Goal: Transaction & Acquisition: Book appointment/travel/reservation

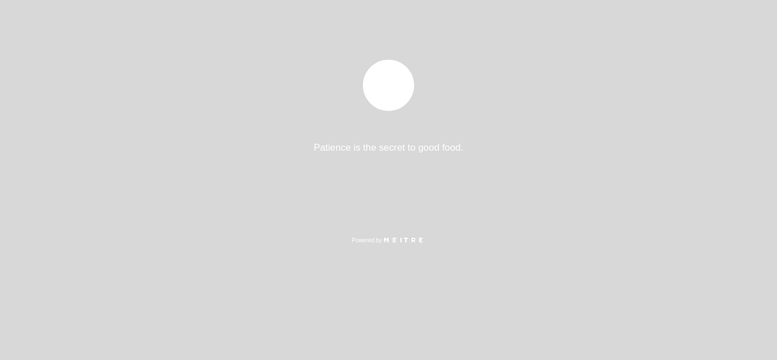
select select "es"
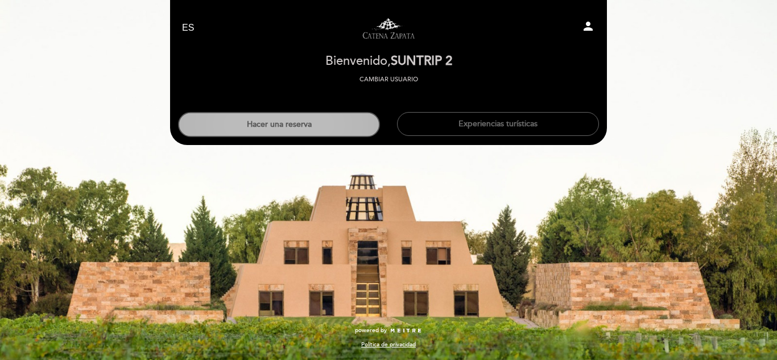
click at [326, 123] on button "Hacer una reserva" at bounding box center [279, 124] width 202 height 25
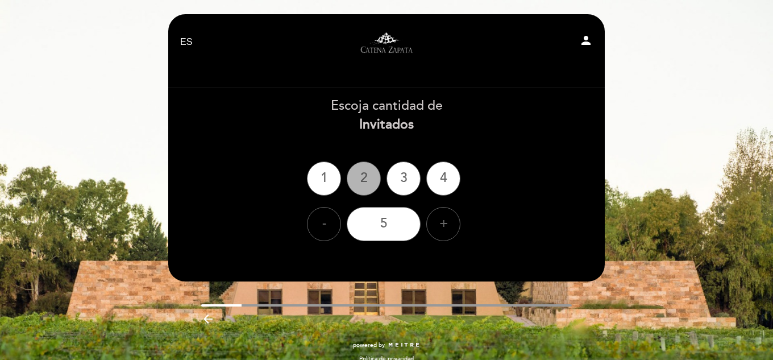
click at [363, 186] on div "2" at bounding box center [364, 178] width 34 height 34
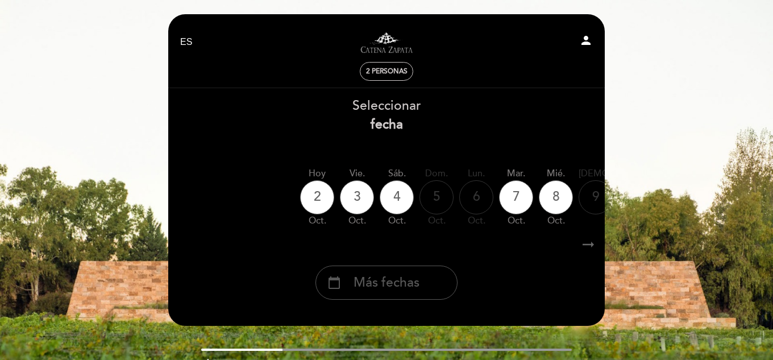
click at [351, 269] on div "calendar_today Más fechas" at bounding box center [386, 282] width 142 height 34
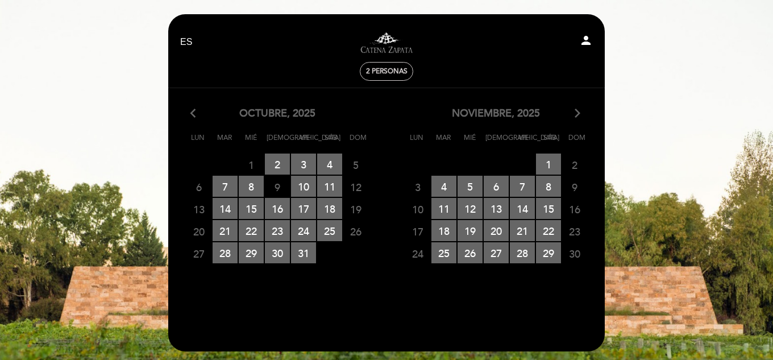
click at [574, 116] on icon "arrow_forward_ios" at bounding box center [577, 113] width 10 height 15
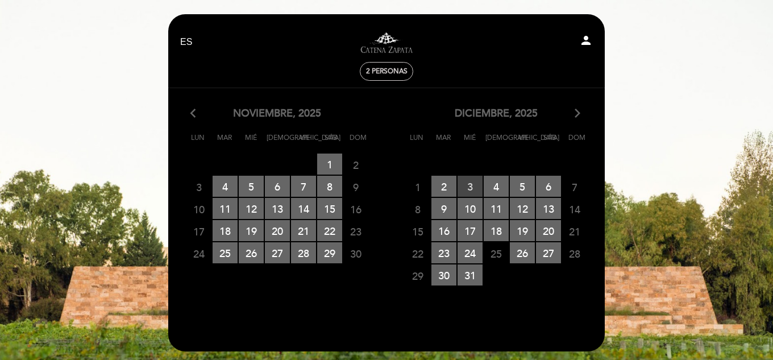
click at [464, 187] on span "3 RESERVAS DISPONIBLES" at bounding box center [470, 186] width 25 height 21
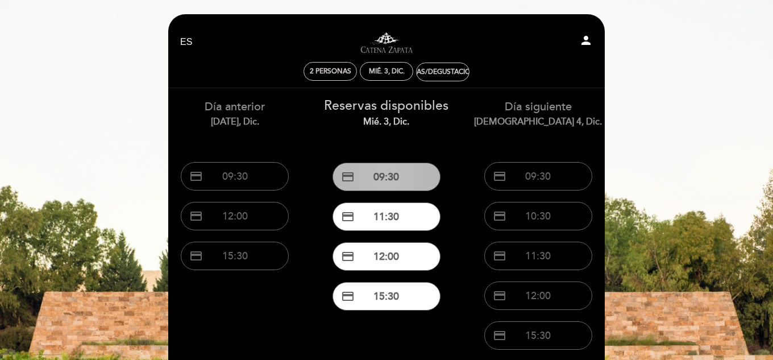
click at [432, 186] on button "credit_card 09:30" at bounding box center [387, 177] width 108 height 28
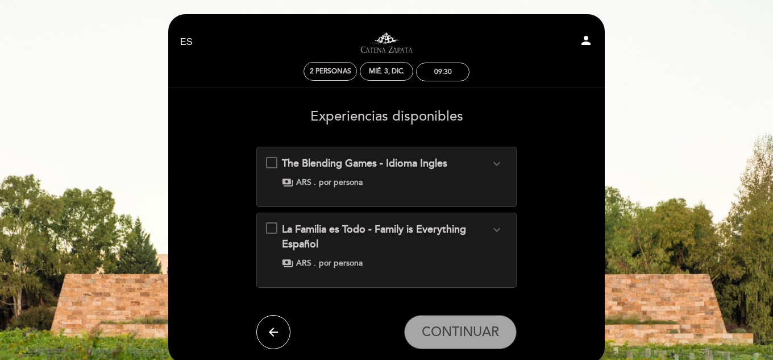
click at [279, 334] on icon "arrow_back" at bounding box center [274, 332] width 14 height 14
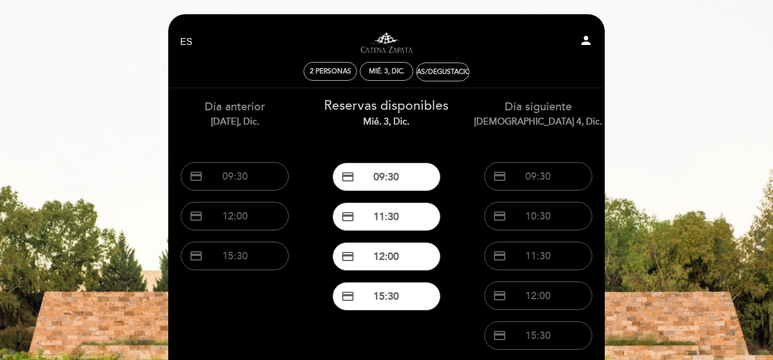
click at [398, 293] on button "credit_card 15:30" at bounding box center [387, 296] width 108 height 28
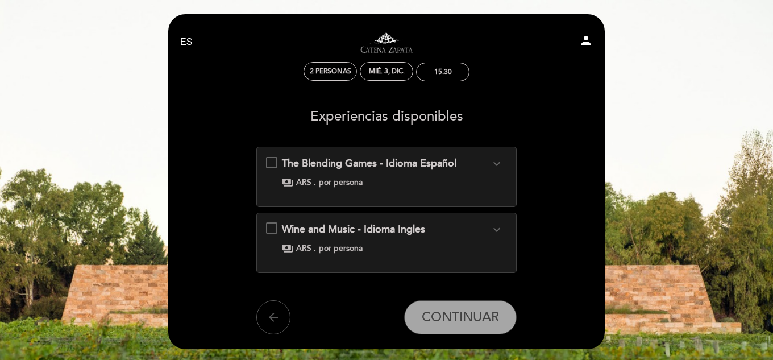
click at [278, 320] on icon "arrow_back" at bounding box center [274, 317] width 14 height 14
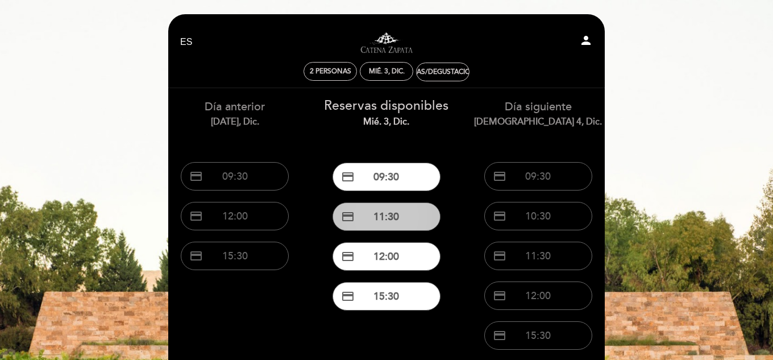
click at [380, 214] on button "credit_card 11:30" at bounding box center [387, 216] width 108 height 28
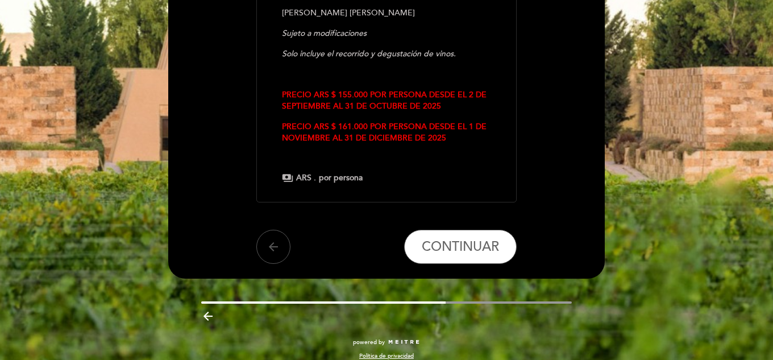
click at [279, 240] on icon "arrow_back" at bounding box center [274, 247] width 14 height 14
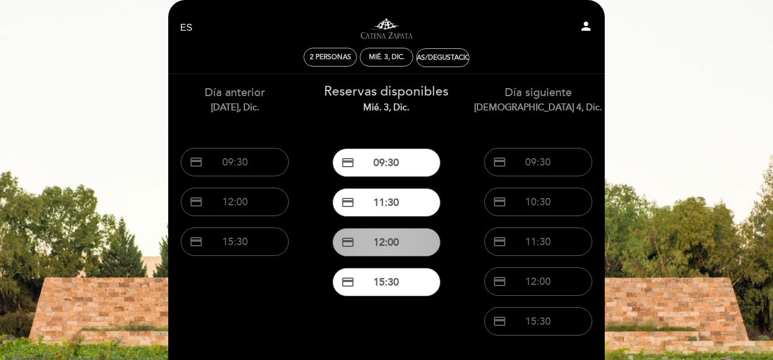
click at [371, 236] on button "credit_card 12:00" at bounding box center [387, 242] width 108 height 28
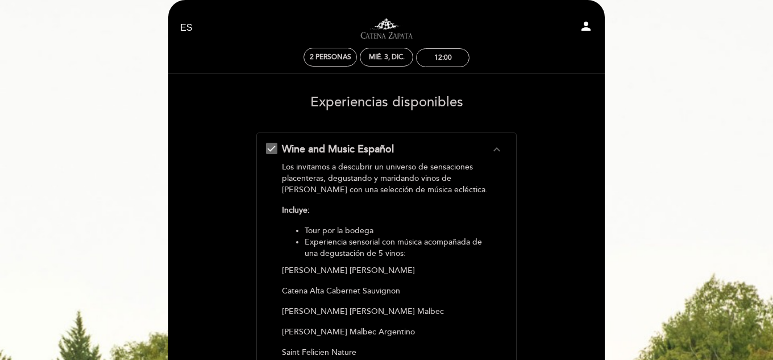
scroll to position [0, 0]
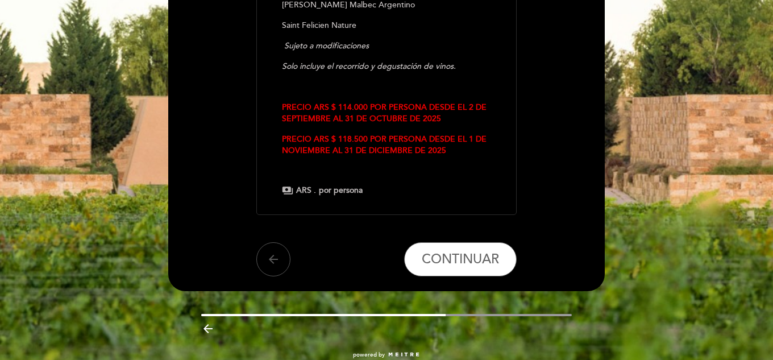
click at [263, 250] on button "arrow_back" at bounding box center [273, 259] width 34 height 34
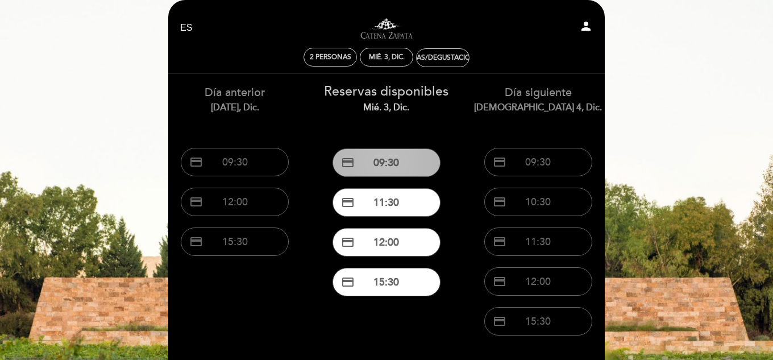
click at [392, 156] on button "credit_card 09:30" at bounding box center [387, 162] width 108 height 28
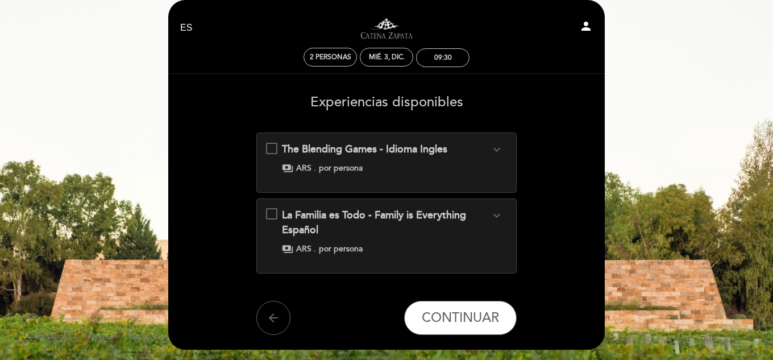
scroll to position [0, 0]
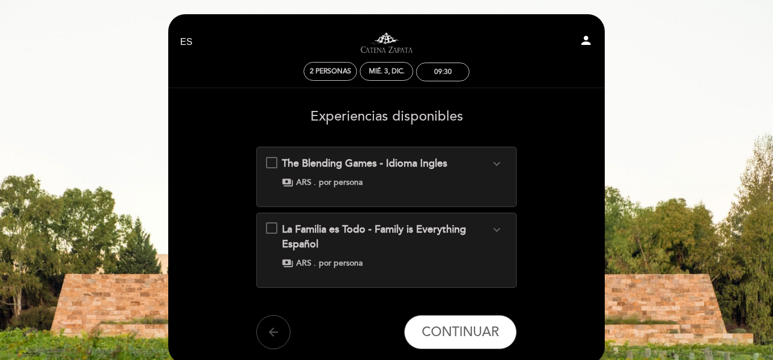
click at [265, 336] on button "arrow_back" at bounding box center [273, 332] width 34 height 34
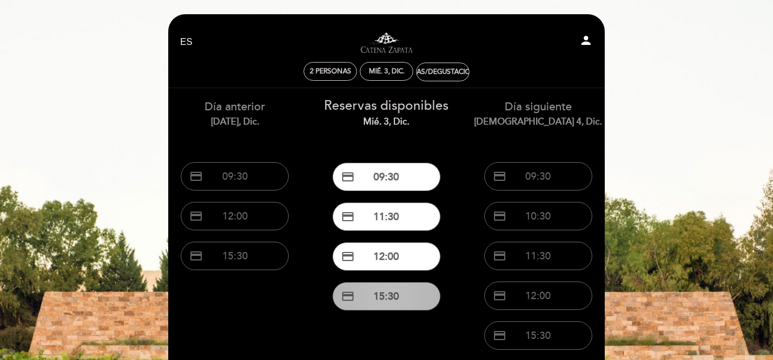
click at [365, 285] on button "credit_card 15:30" at bounding box center [387, 296] width 108 height 28
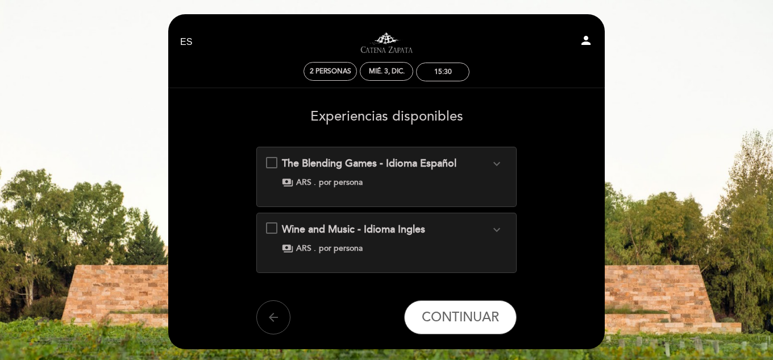
click at [261, 322] on button "arrow_back" at bounding box center [273, 317] width 34 height 34
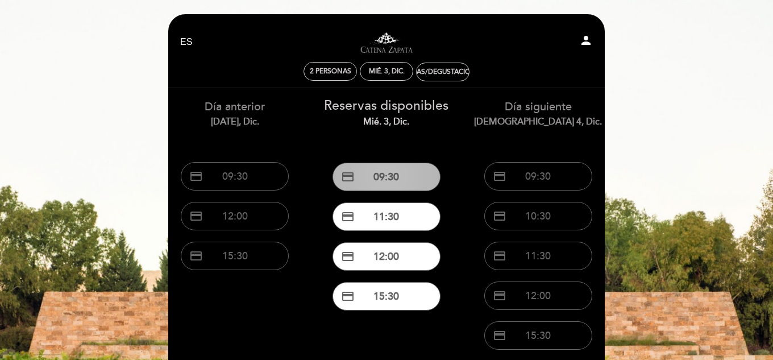
click at [382, 178] on button "credit_card 09:30" at bounding box center [387, 177] width 108 height 28
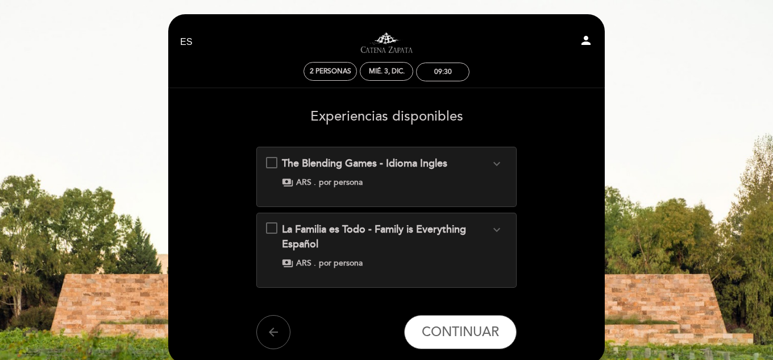
click at [269, 161] on div "The Blending Games - Idioma Ingles expand_more Elaborar un blend de vino, como …" at bounding box center [387, 172] width 242 height 32
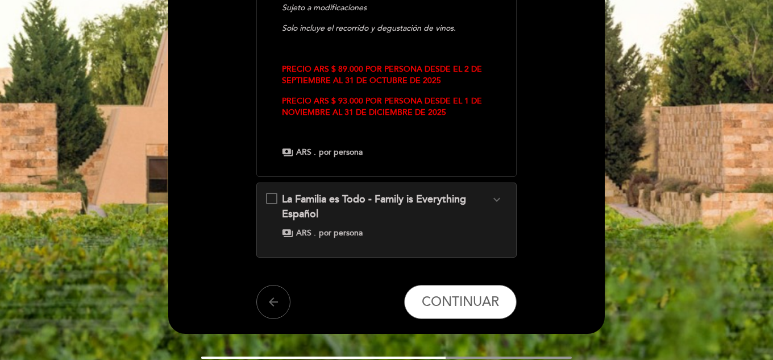
scroll to position [448, 0]
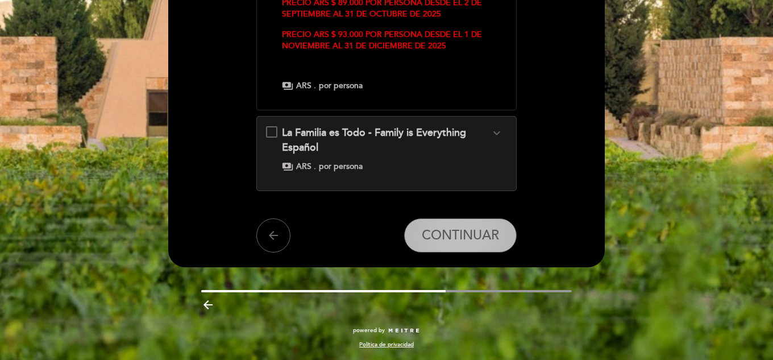
click at [501, 248] on button "CONTINUAR" at bounding box center [460, 235] width 113 height 34
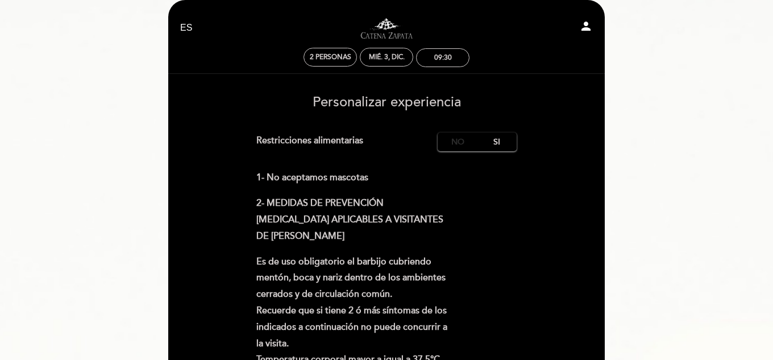
click at [460, 144] on label "No" at bounding box center [458, 141] width 40 height 19
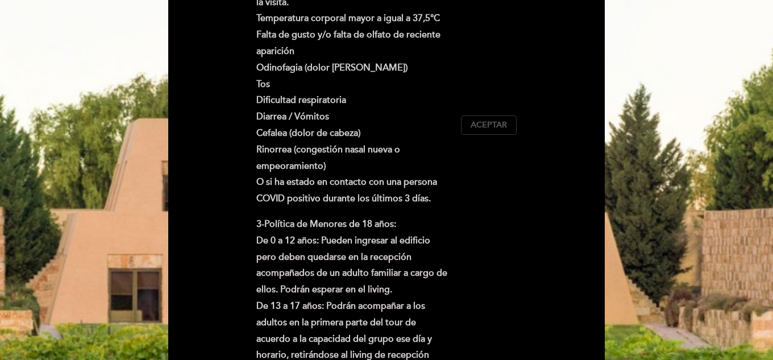
click at [488, 132] on button "Aceptar Aceptado" at bounding box center [489, 124] width 56 height 19
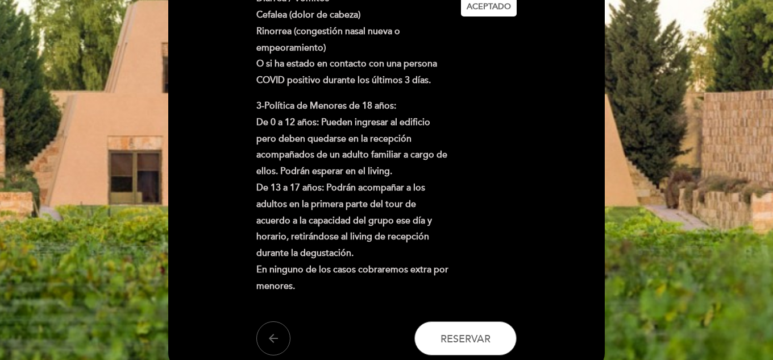
scroll to position [577, 0]
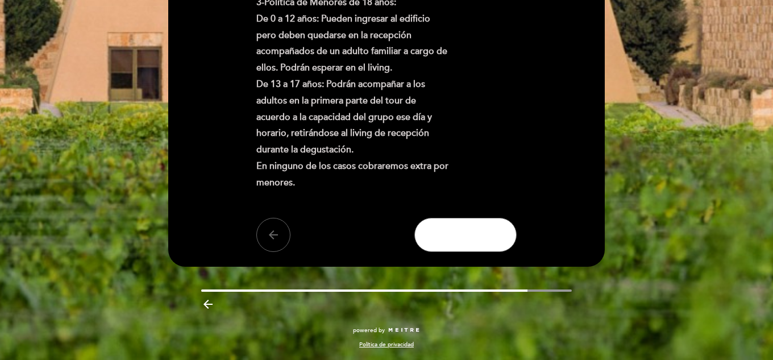
click at [451, 242] on button "Reservar" at bounding box center [465, 235] width 102 height 34
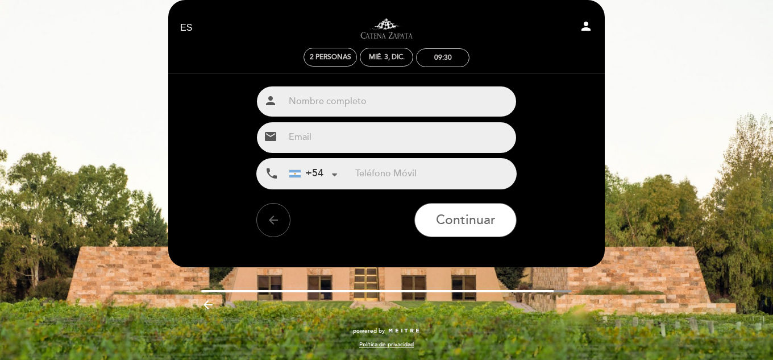
scroll to position [0, 0]
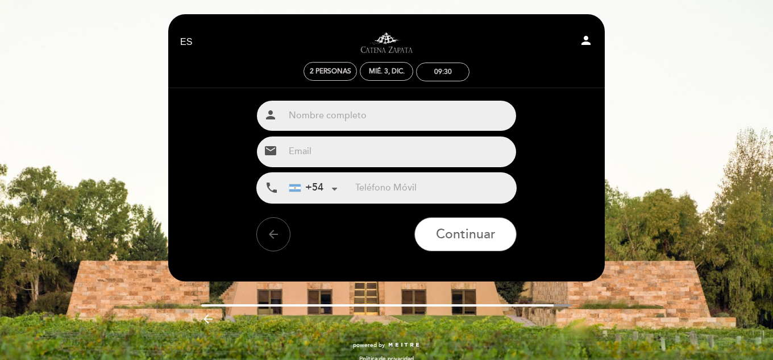
click at [398, 122] on input "text" at bounding box center [400, 116] width 232 height 30
click at [383, 118] on input "text" at bounding box center [400, 116] width 232 height 30
click at [357, 114] on input "text" at bounding box center [400, 116] width 232 height 30
type input "FABRICIO"
click at [311, 147] on input "email" at bounding box center [400, 151] width 232 height 30
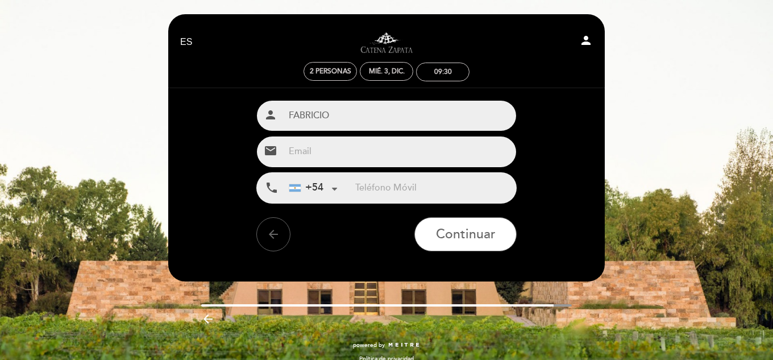
type input "[EMAIL_ADDRESS][DOMAIN_NAME]"
click at [395, 185] on input "tel" at bounding box center [435, 188] width 161 height 30
paste input "[PHONE_NUMBER]"
drag, startPoint x: 374, startPoint y: 185, endPoint x: 333, endPoint y: 186, distance: 41.5
click at [334, 185] on div "+54 [GEOGRAPHIC_DATA] +54 [GEOGRAPHIC_DATA] +54 [GEOGRAPHIC_DATA] ([GEOGRAPHIC_…" at bounding box center [400, 188] width 232 height 30
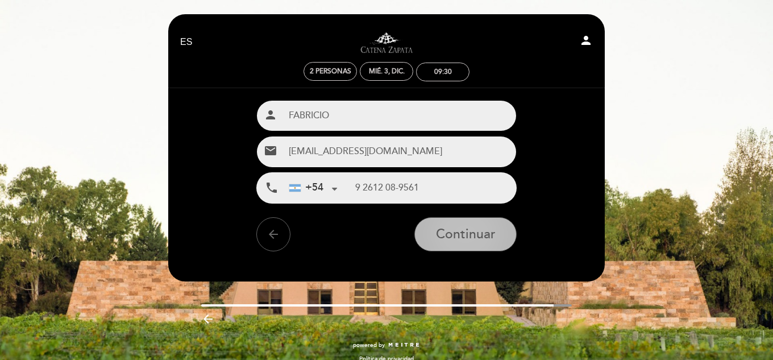
type input "9 2612 08-9561"
click at [485, 236] on span "Continuar" at bounding box center [466, 235] width 60 height 16
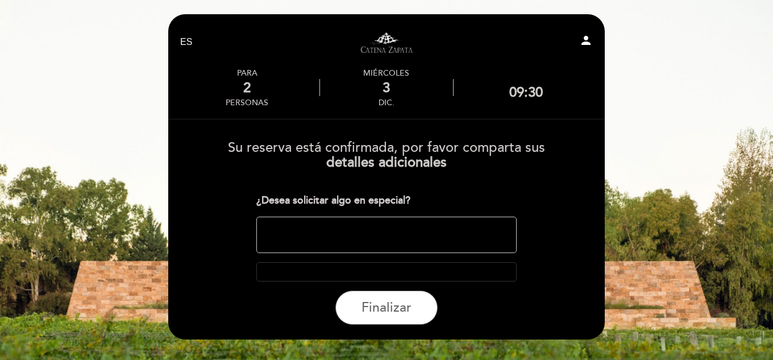
click at [327, 218] on textarea at bounding box center [386, 235] width 261 height 36
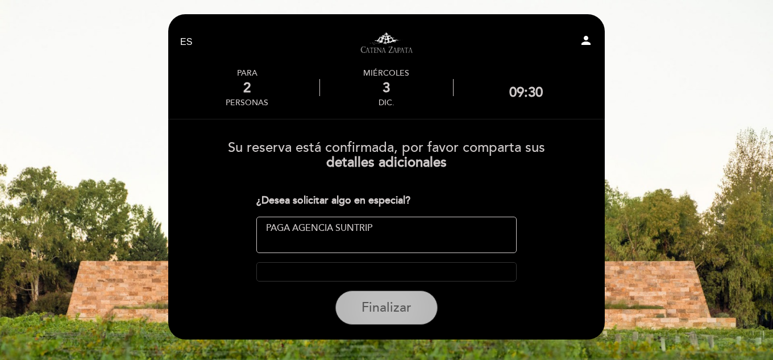
type textarea "PAGA AGENCIA SUNTRIP"
click at [399, 320] on button "Finalizar" at bounding box center [386, 307] width 102 height 34
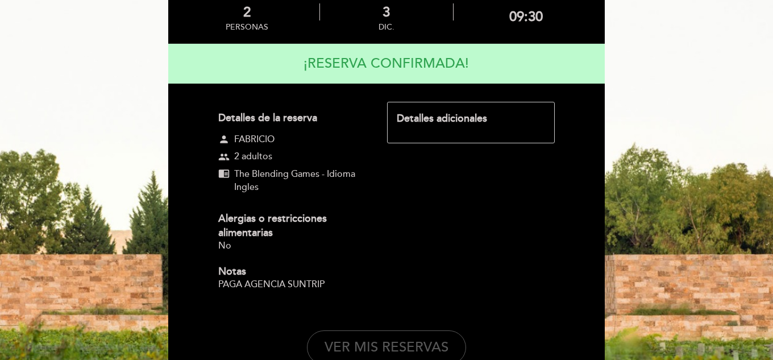
scroll to position [76, 0]
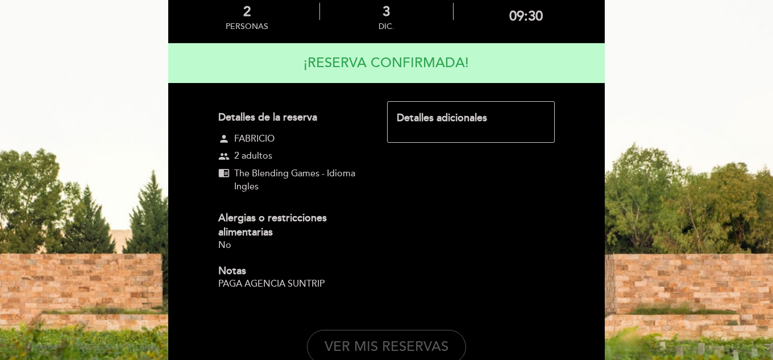
click at [380, 357] on button "VER MIS RESERVAS" at bounding box center [386, 347] width 159 height 34
select select "es"
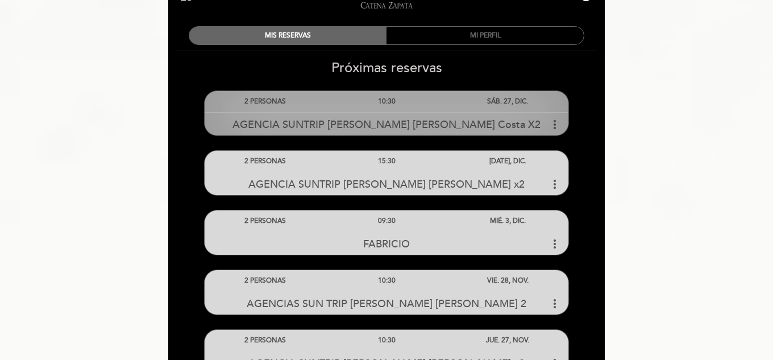
scroll to position [57, 0]
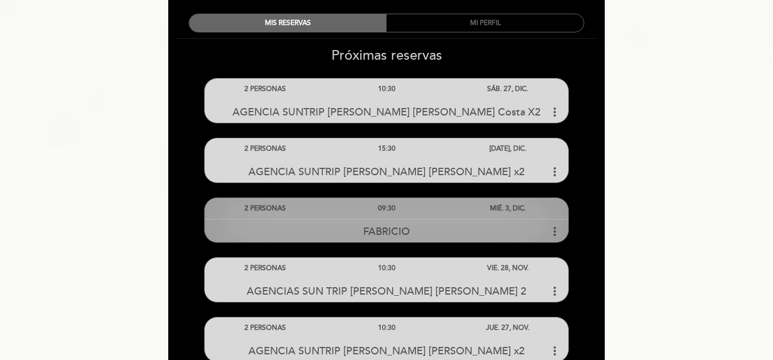
click at [433, 221] on div "FABRICIO more_vert" at bounding box center [387, 231] width 364 height 24
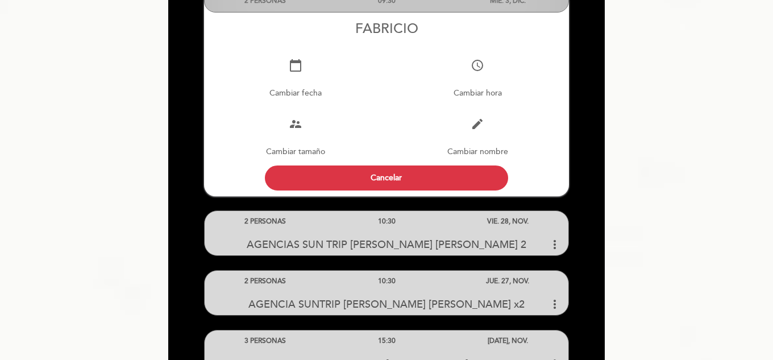
scroll to position [284, 0]
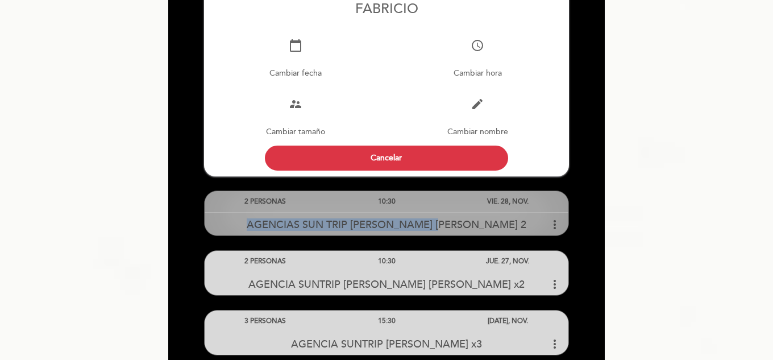
drag, startPoint x: 267, startPoint y: 226, endPoint x: 444, endPoint y: 228, distance: 177.4
click at [443, 228] on div "AGENCIAS SUN TRIP [PERSON_NAME] [PERSON_NAME] 2 more_vert" at bounding box center [387, 224] width 364 height 24
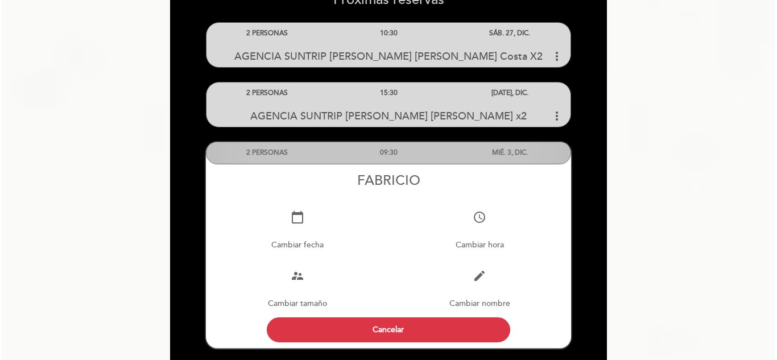
scroll to position [171, 0]
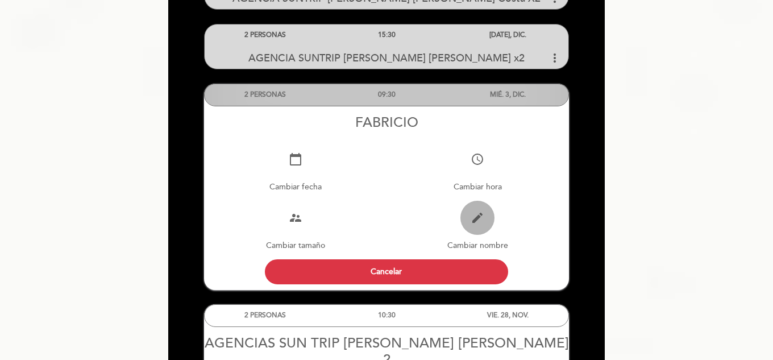
click at [480, 224] on icon "edit" at bounding box center [478, 218] width 14 height 14
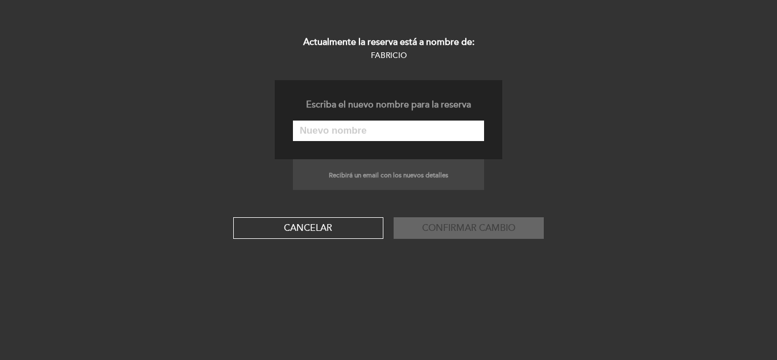
click at [347, 135] on input "text" at bounding box center [388, 131] width 191 height 20
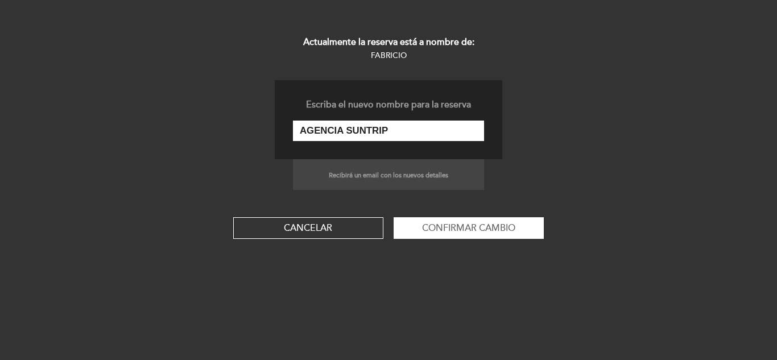
paste input "[PERSON_NAME] x2"
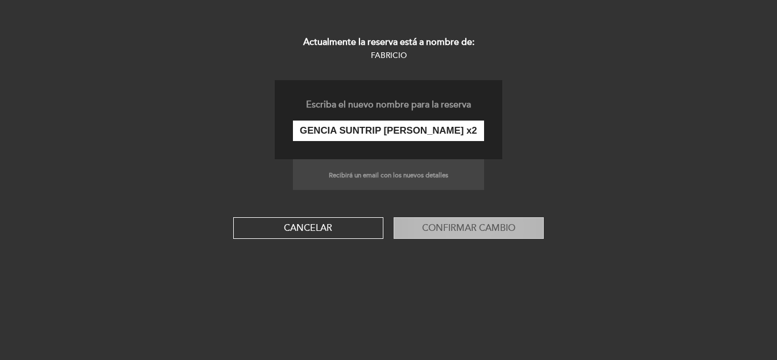
type input "AGENCIA SUNTRIP [PERSON_NAME] x2"
click at [522, 222] on button "Confirmar cambio" at bounding box center [468, 228] width 150 height 22
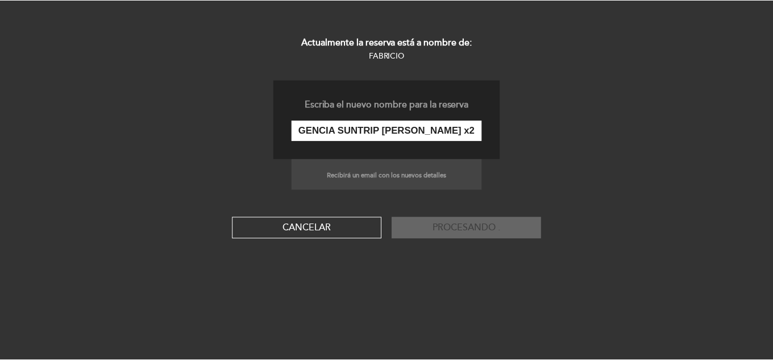
scroll to position [0, 0]
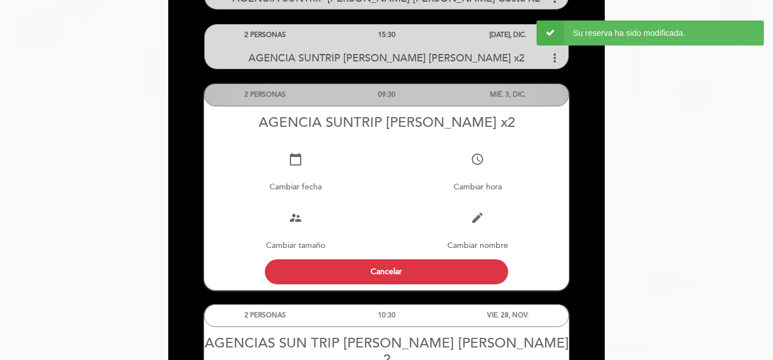
click at [404, 93] on div "09:30" at bounding box center [386, 94] width 121 height 21
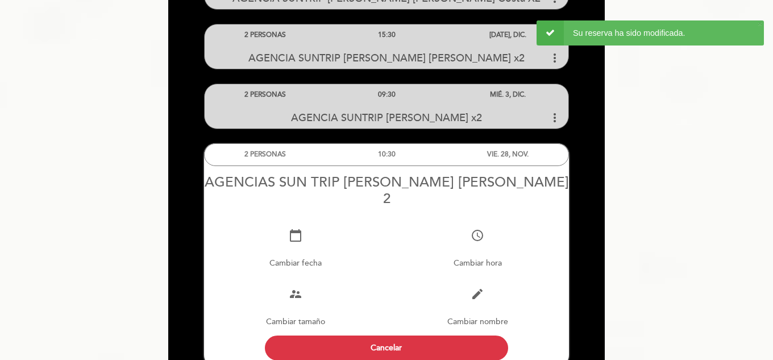
click at [425, 166] on div "2 PERSONAS 10:30 VIE. 28, NOV. calendar_today Cambiar fecha" at bounding box center [386, 254] width 365 height 223
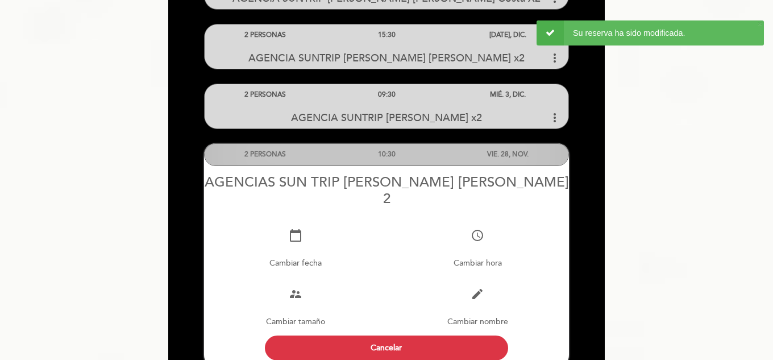
click at [426, 158] on div "10:30" at bounding box center [386, 154] width 121 height 21
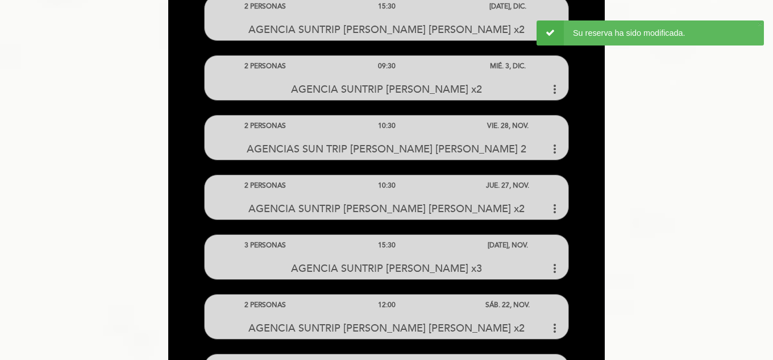
scroll to position [114, 0]
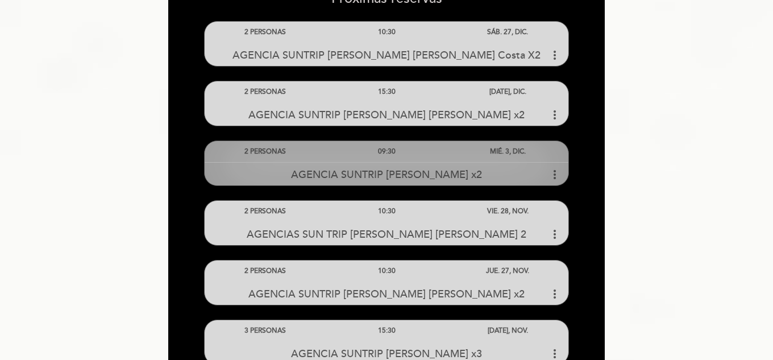
click at [479, 147] on div "MIÉ. 3, DIC." at bounding box center [507, 151] width 121 height 21
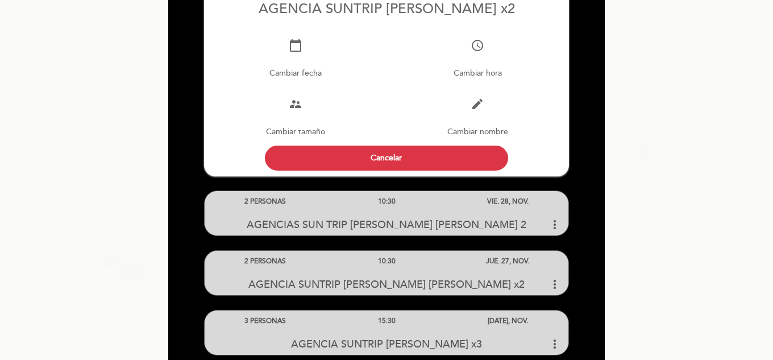
scroll to position [398, 0]
